Goal: Task Accomplishment & Management: Manage account settings

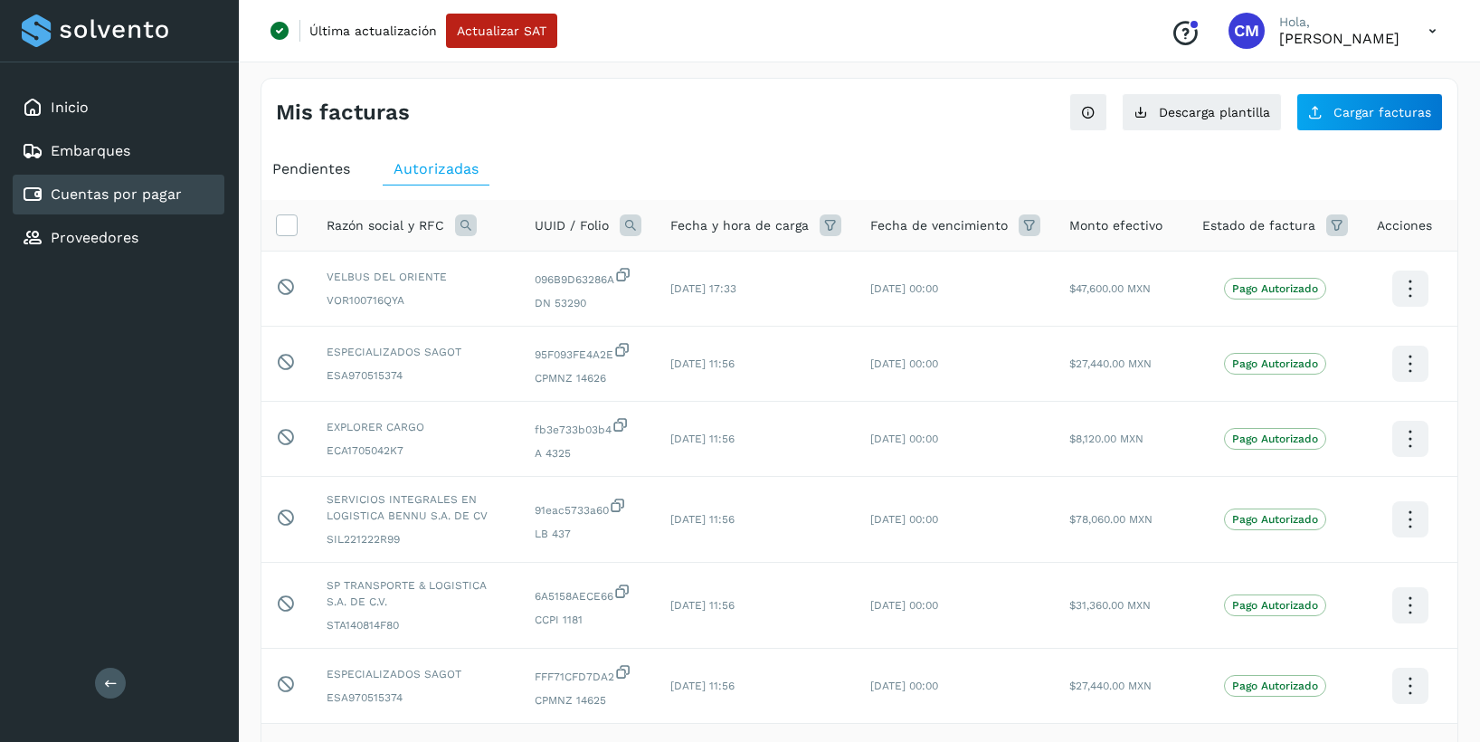
scroll to position [467, 0]
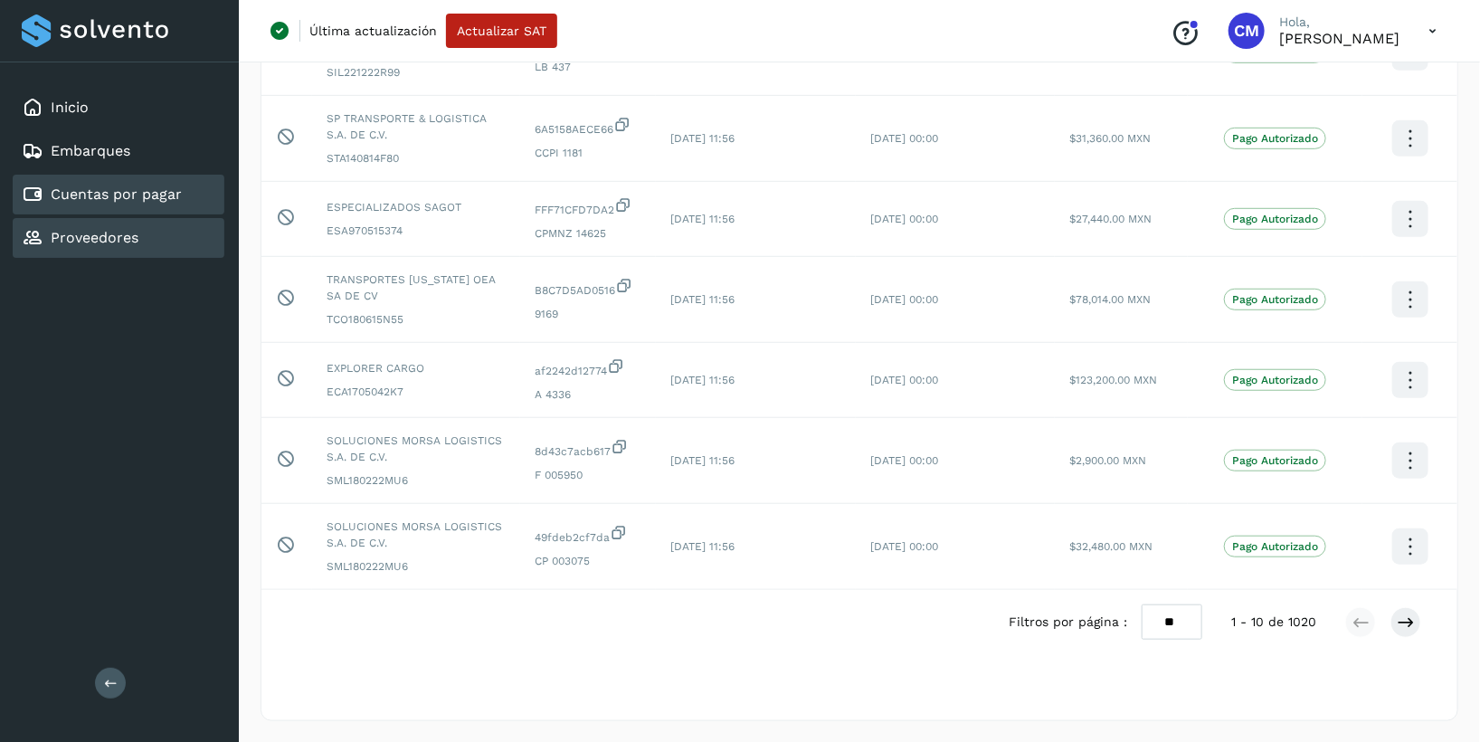
click at [128, 245] on div "Proveedores" at bounding box center [80, 238] width 117 height 22
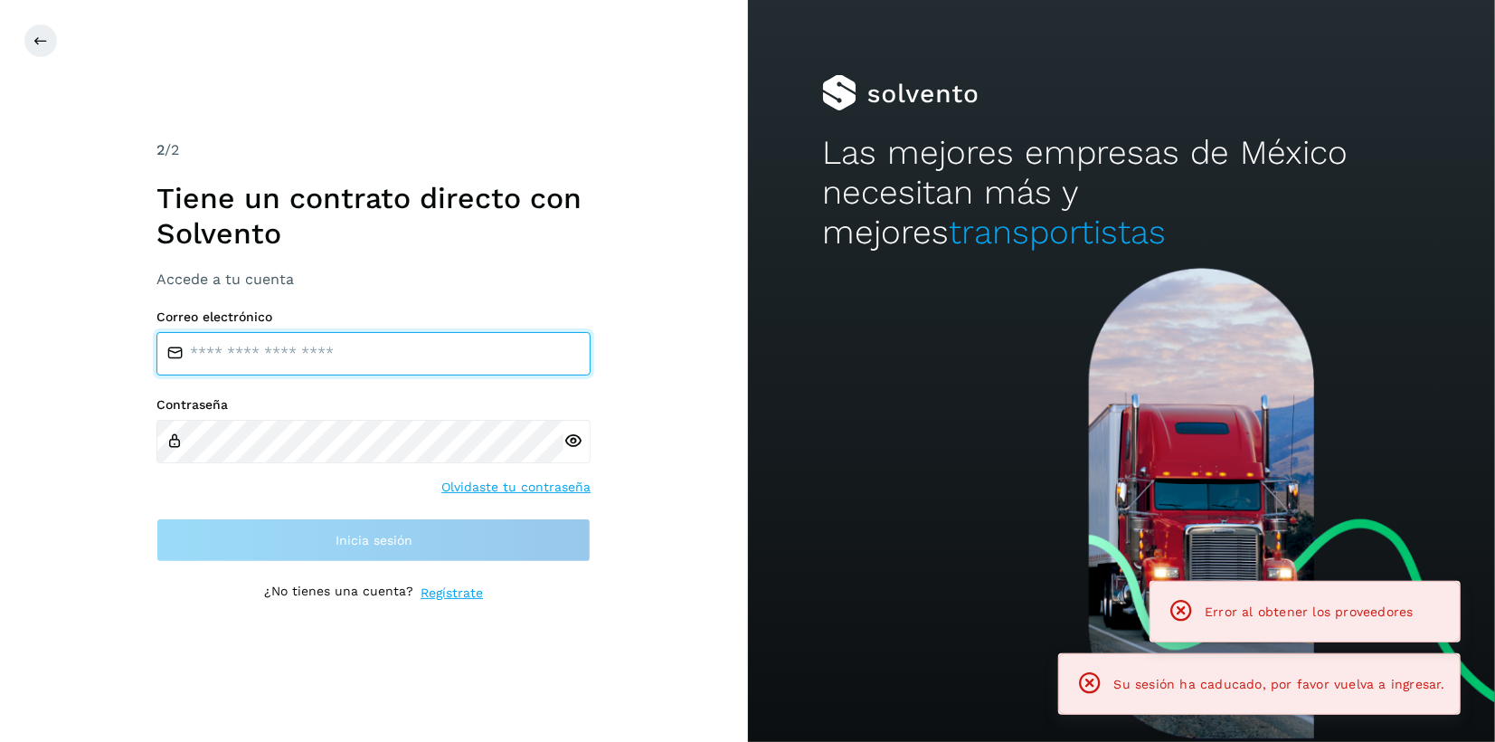
type input "**********"
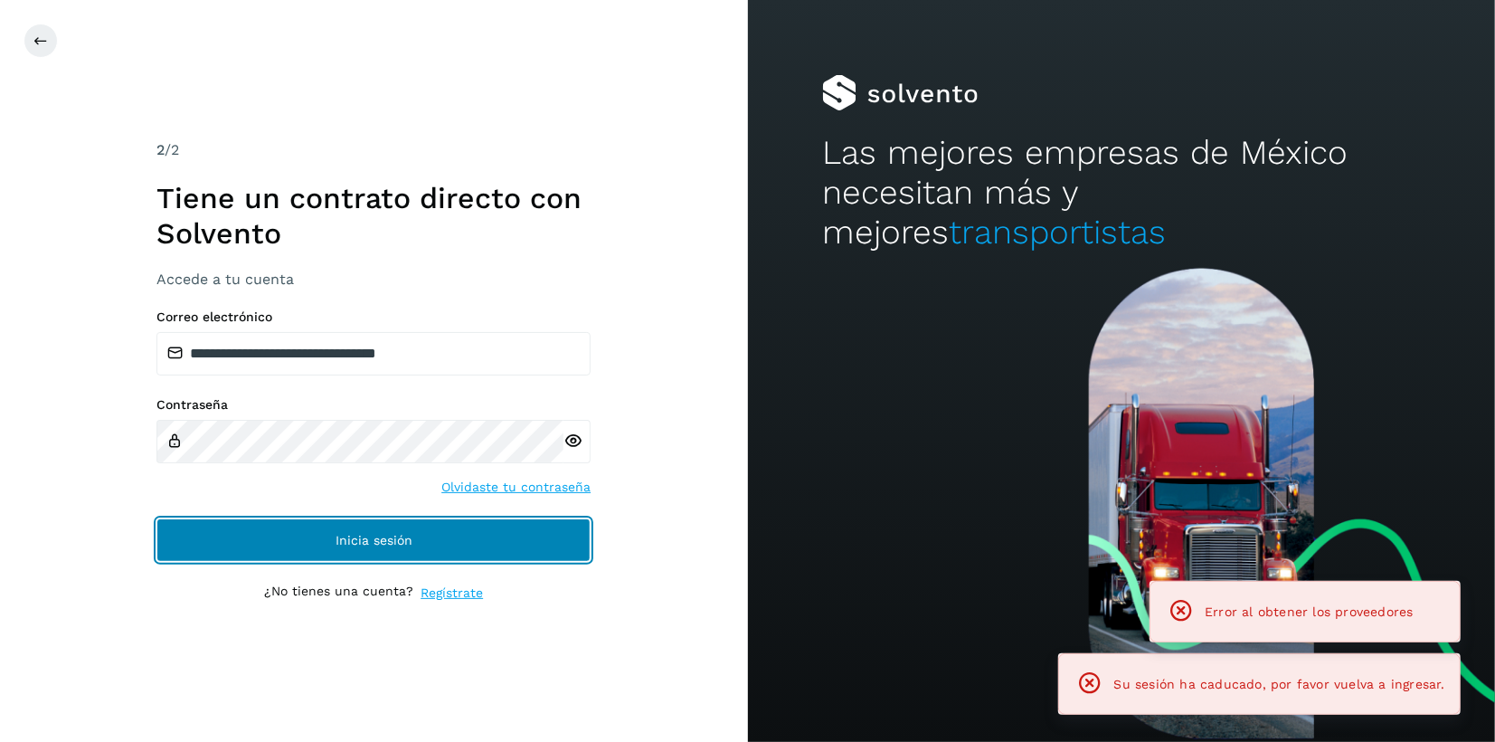
click at [385, 536] on span "Inicia sesión" at bounding box center [374, 540] width 77 height 13
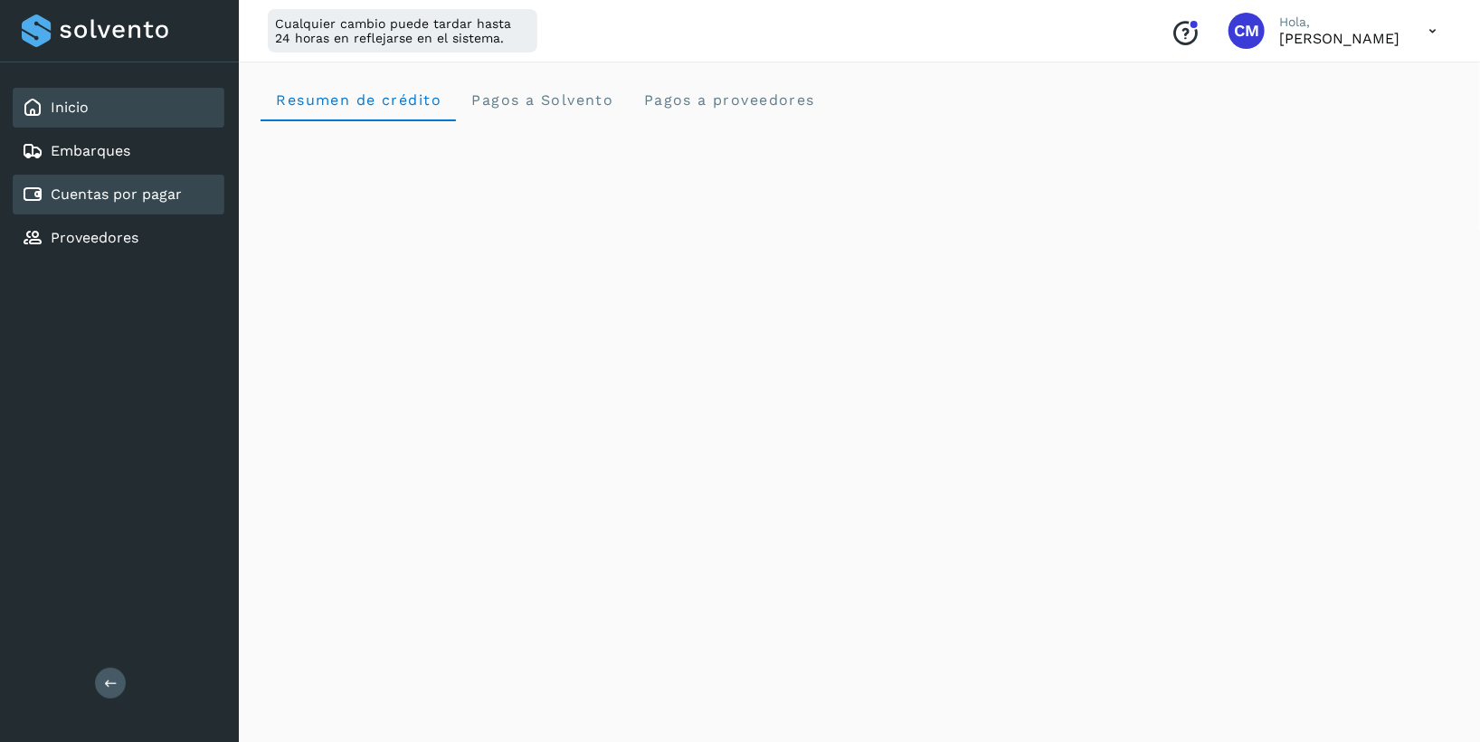
click at [93, 200] on link "Cuentas por pagar" at bounding box center [116, 193] width 131 height 17
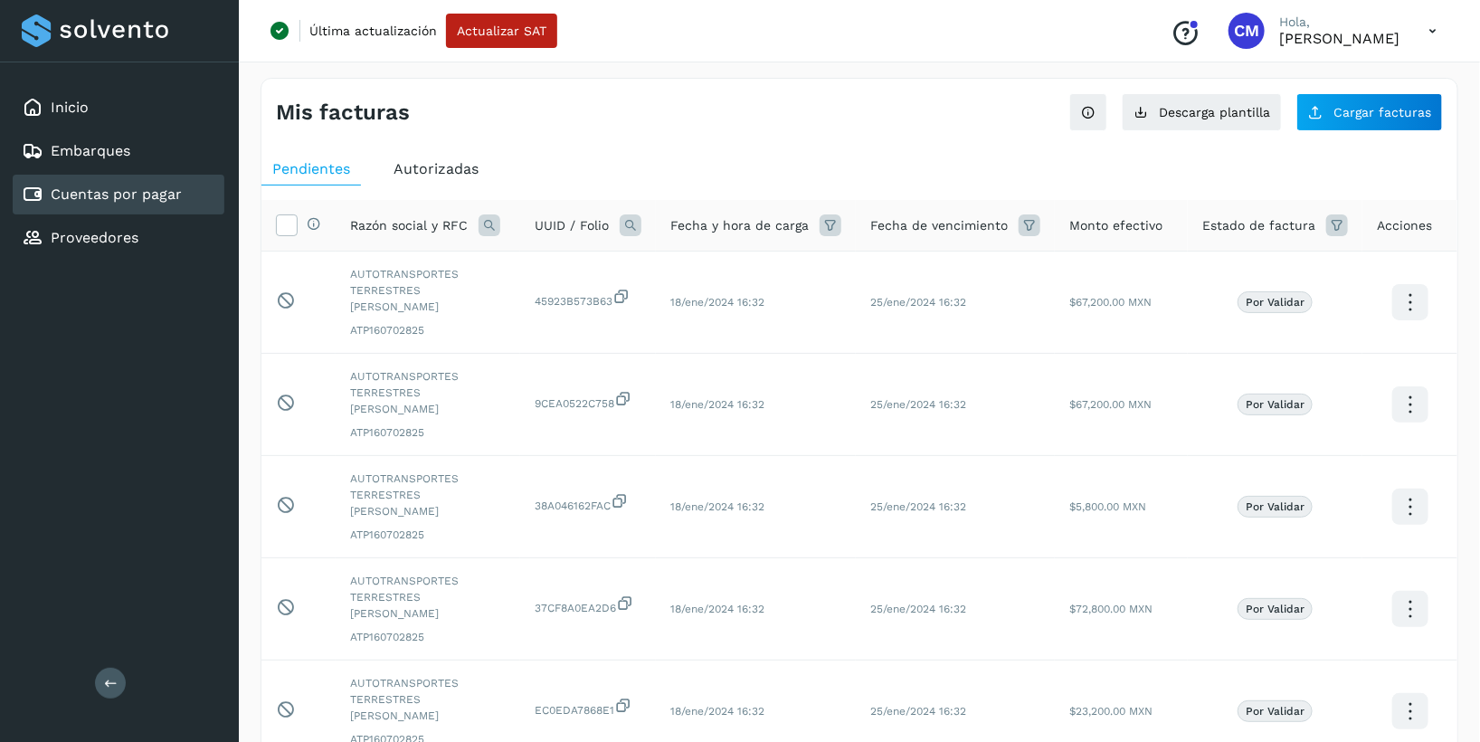
click at [412, 176] on span "Autorizadas" at bounding box center [435, 168] width 85 height 17
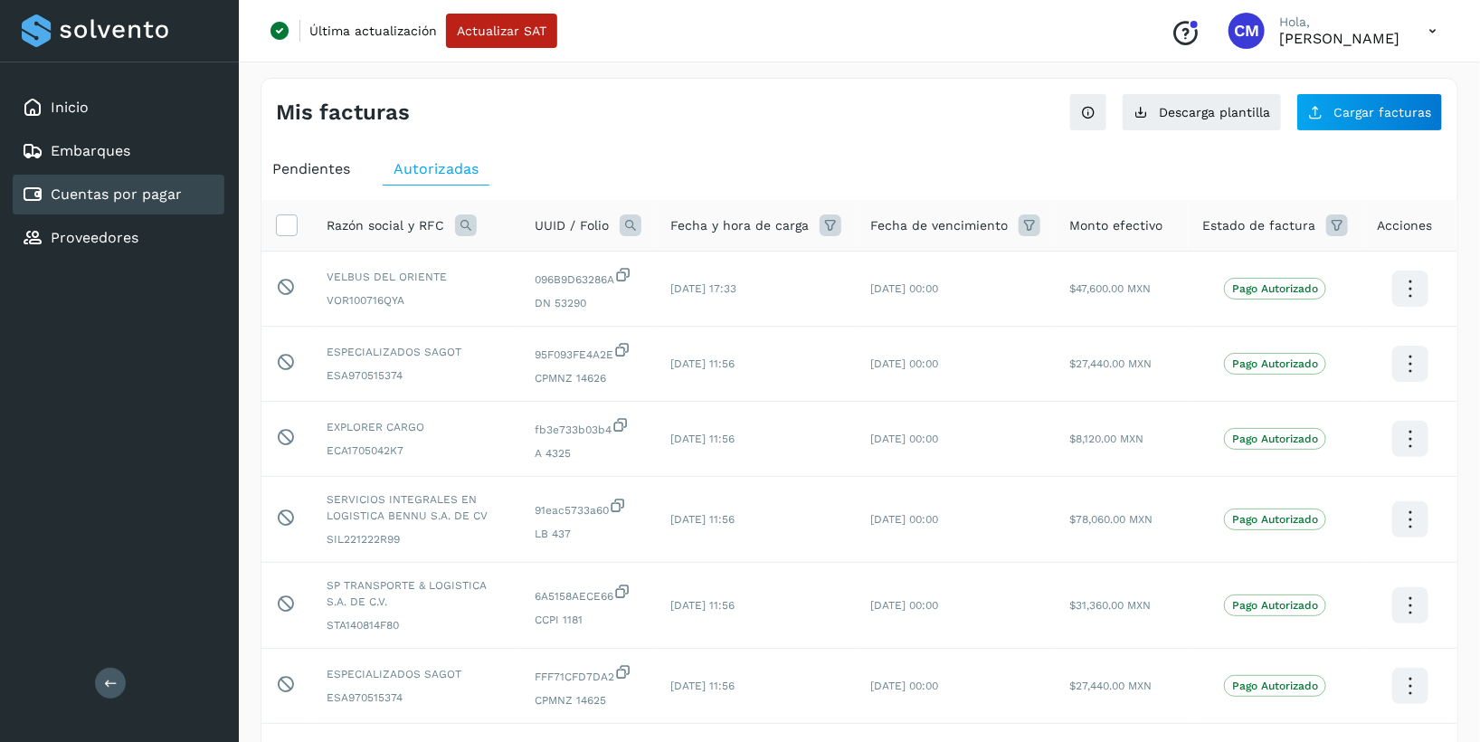
click at [275, 223] on th at bounding box center [286, 226] width 51 height 52
click at [459, 227] on icon at bounding box center [466, 225] width 22 height 22
click at [492, 265] on span at bounding box center [483, 266] width 21 height 21
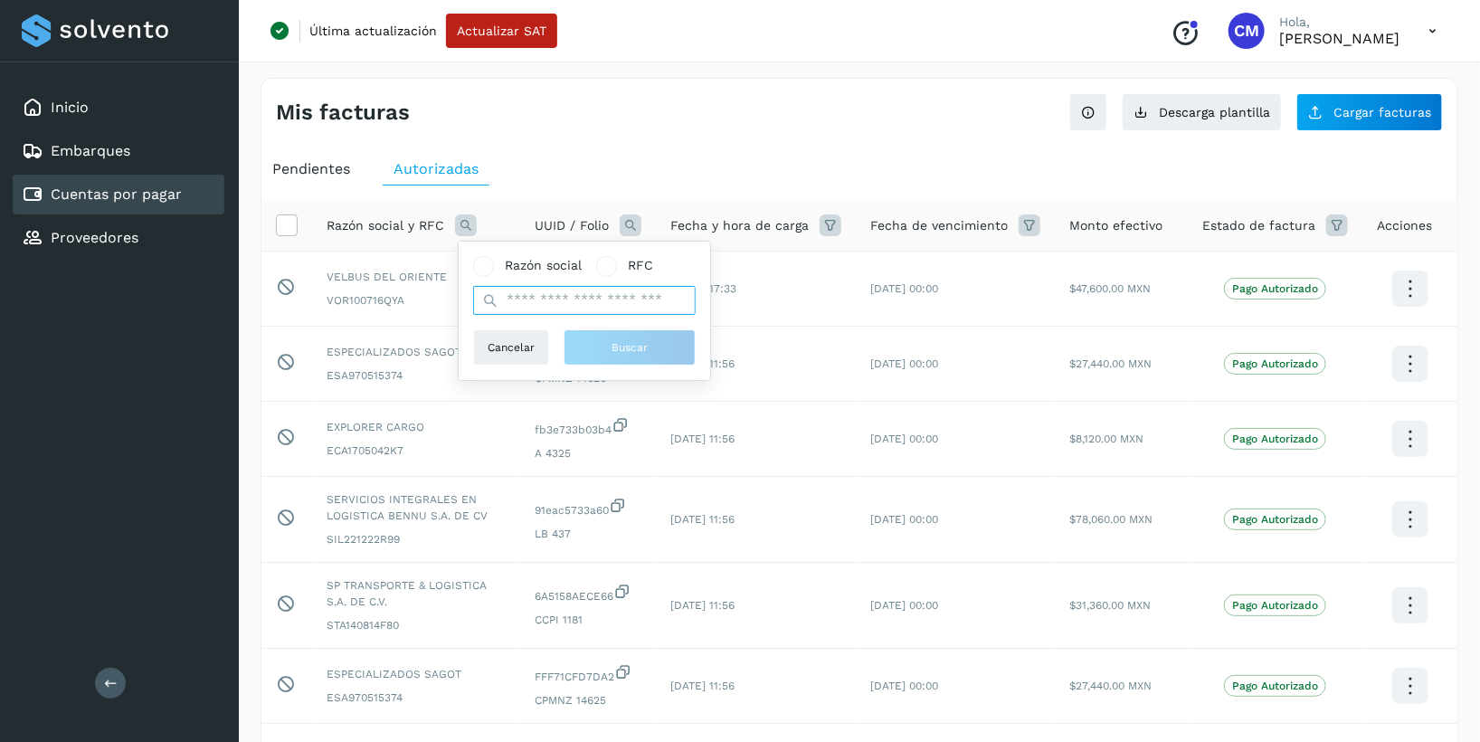
click at [538, 297] on input "text" at bounding box center [584, 300] width 223 height 29
type input "**********"
click at [636, 345] on span "Buscar" at bounding box center [629, 347] width 36 height 16
